Goal: Transaction & Acquisition: Purchase product/service

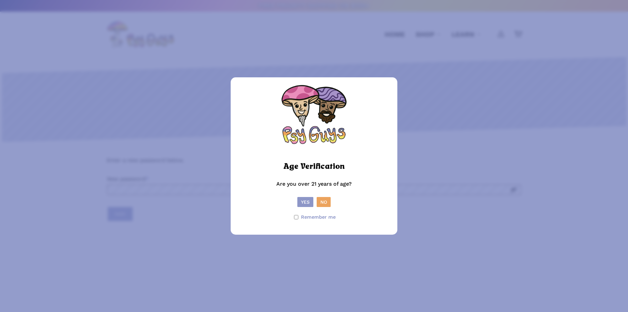
click at [301, 203] on button "Yes" at bounding box center [305, 202] width 16 height 10
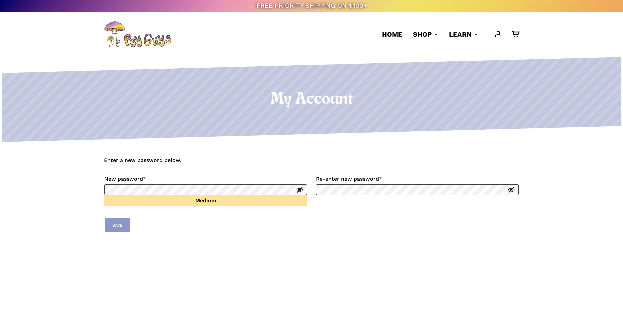
click at [124, 226] on button "Save" at bounding box center [117, 225] width 25 height 14
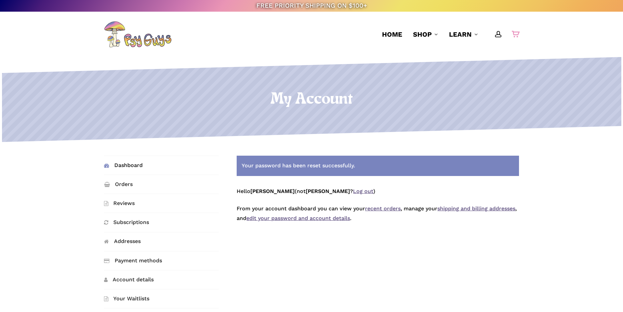
click at [515, 30] on div "0" at bounding box center [517, 32] width 7 height 7
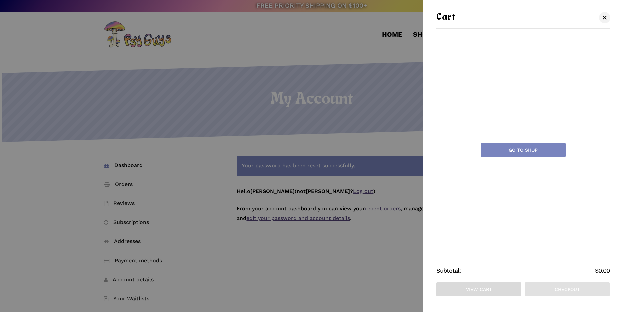
click at [286, 54] on div at bounding box center [311, 156] width 623 height 312
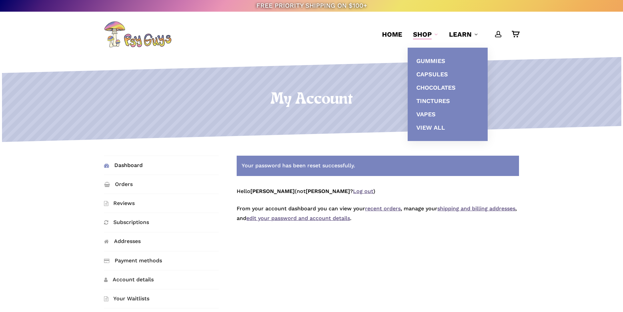
click at [420, 34] on span "Shop" at bounding box center [422, 34] width 19 height 8
click at [433, 62] on span "Gummies" at bounding box center [430, 60] width 29 height 7
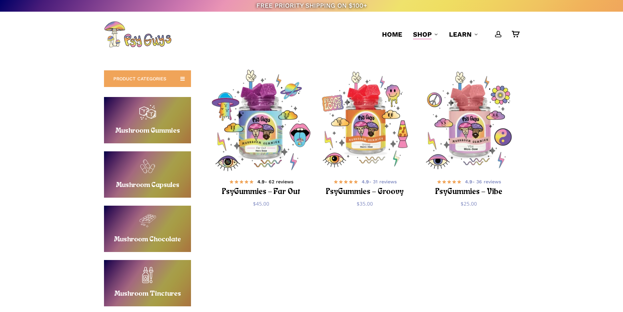
click at [270, 191] on h2 "PsyGummies – Far Out" at bounding box center [261, 192] width 81 height 12
click at [261, 156] on img "PsyGummies - Far Out" at bounding box center [260, 120] width 101 height 101
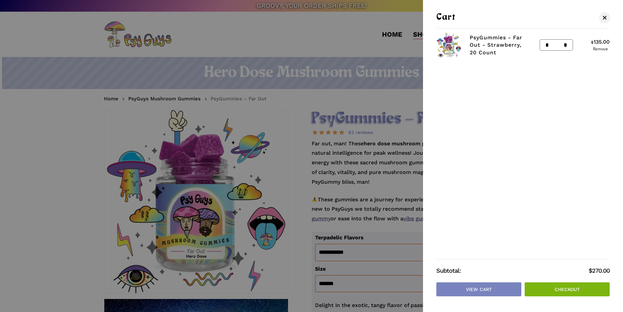
click at [559, 293] on link "Checkout" at bounding box center [566, 289] width 85 height 14
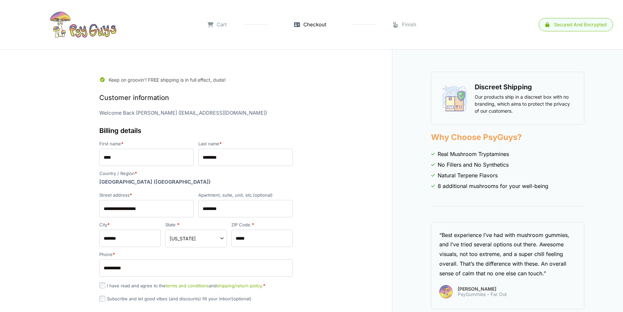
select select "**"
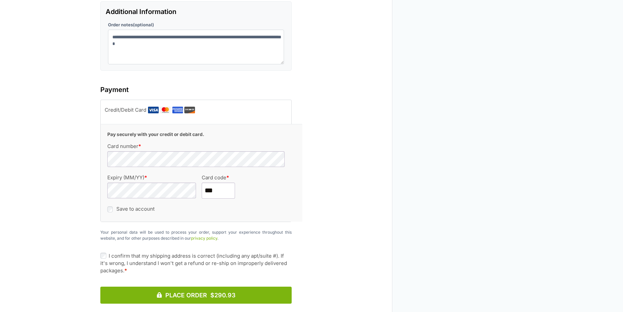
scroll to position [733, 0]
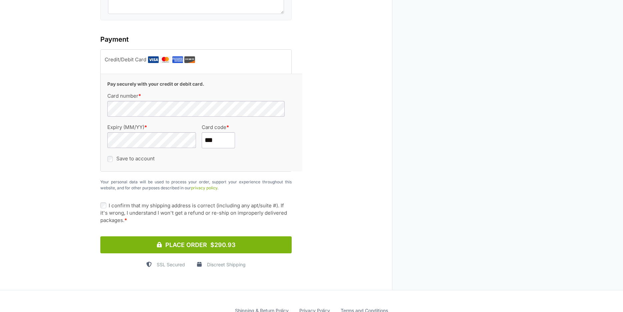
type input "***"
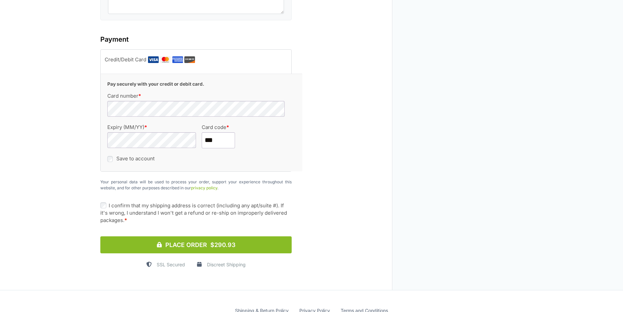
click at [204, 236] on button "Place Order $290.93" at bounding box center [195, 244] width 191 height 17
